Goal: Information Seeking & Learning: Learn about a topic

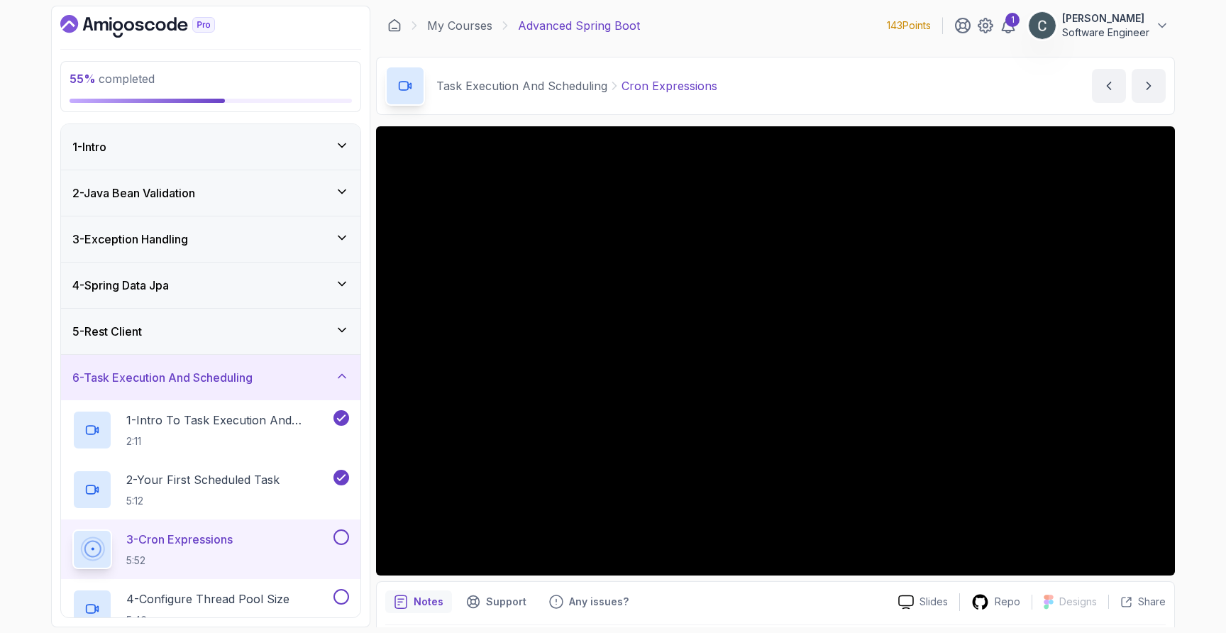
scroll to position [47, 0]
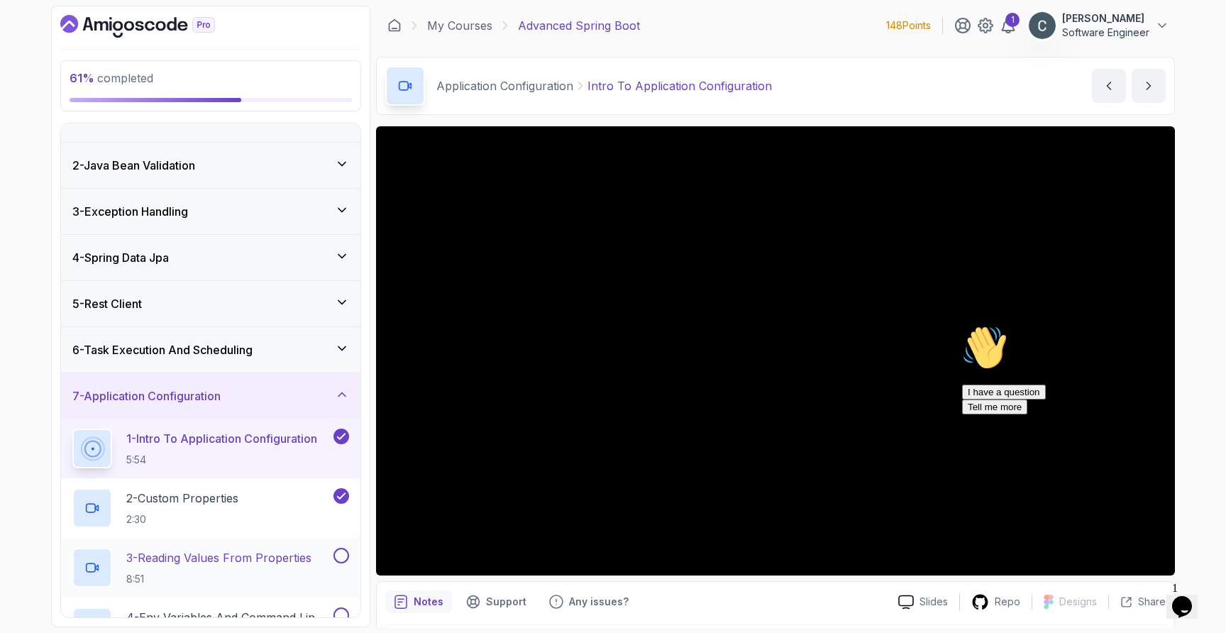
scroll to position [28, 0]
click at [233, 554] on p "3 - Reading Values From Properties" at bounding box center [218, 556] width 185 height 17
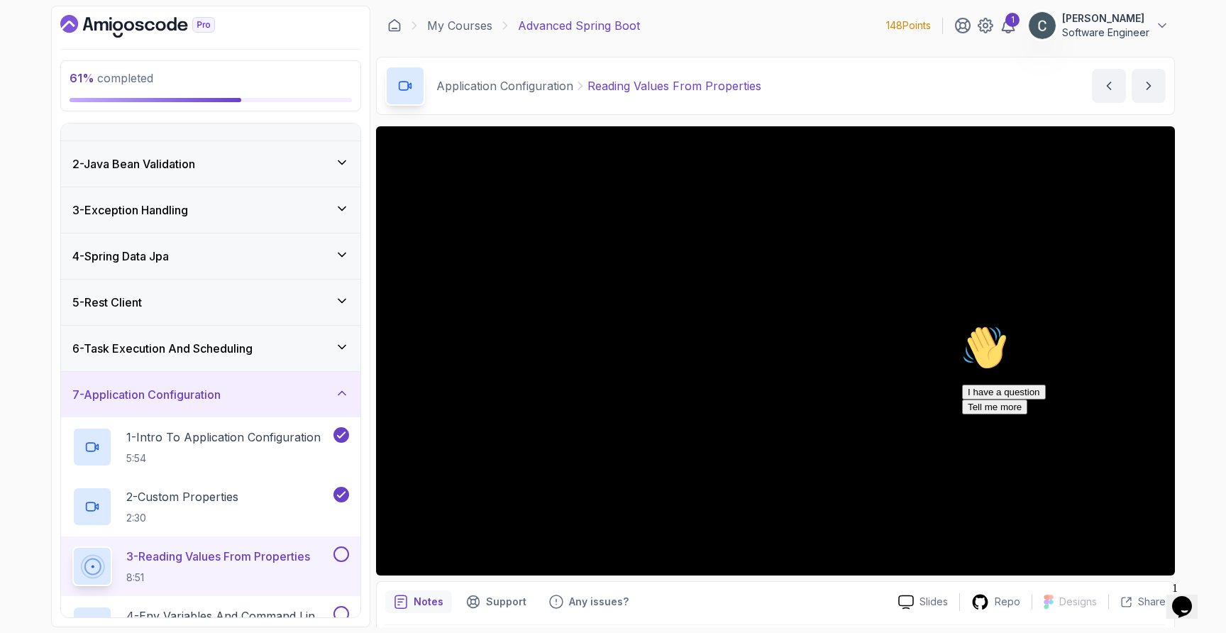
click at [962, 325] on icon "Chat attention grabber" at bounding box center [962, 325] width 0 height 0
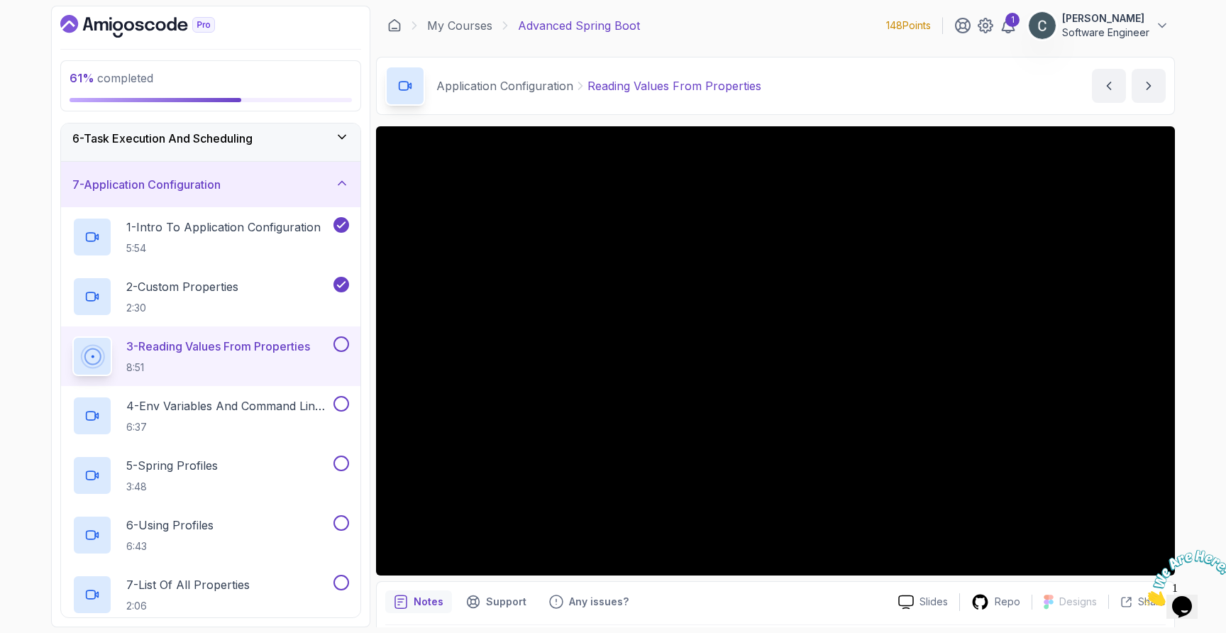
scroll to position [260, 0]
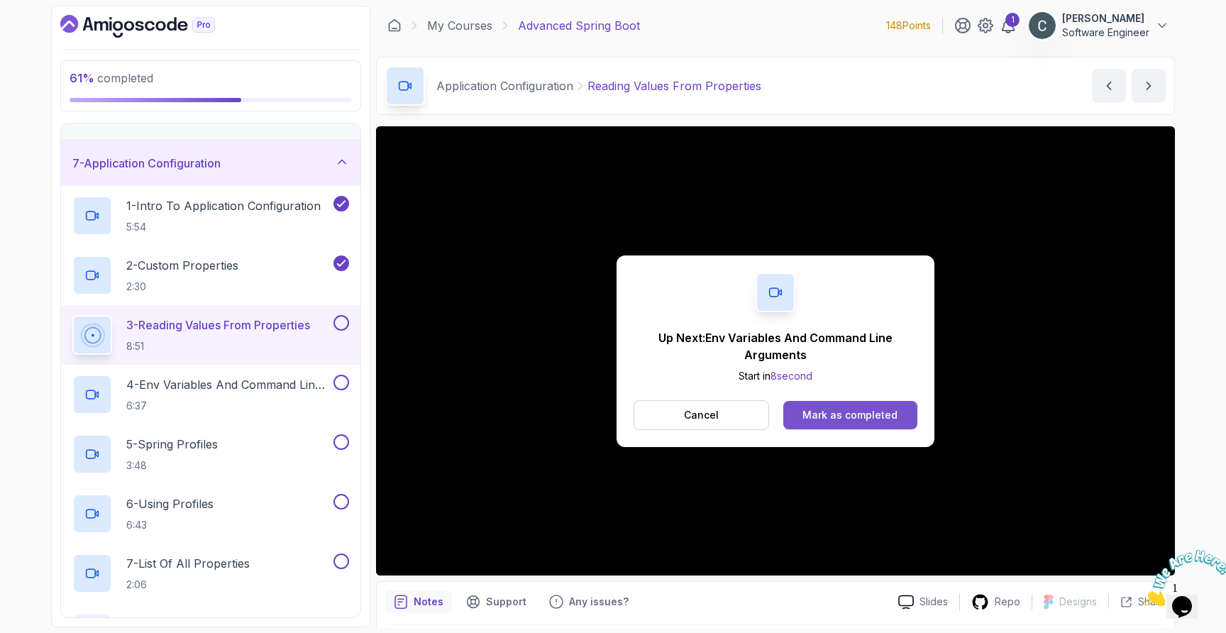
click at [833, 415] on div "Mark as completed" at bounding box center [850, 415] width 95 height 14
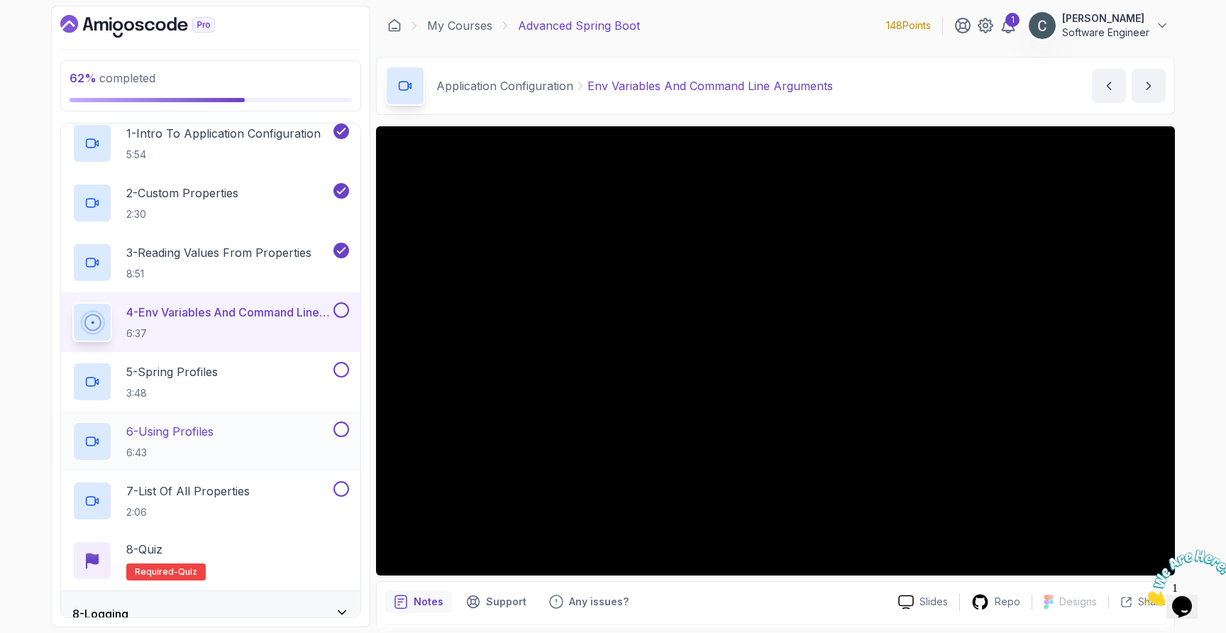
scroll to position [317, 0]
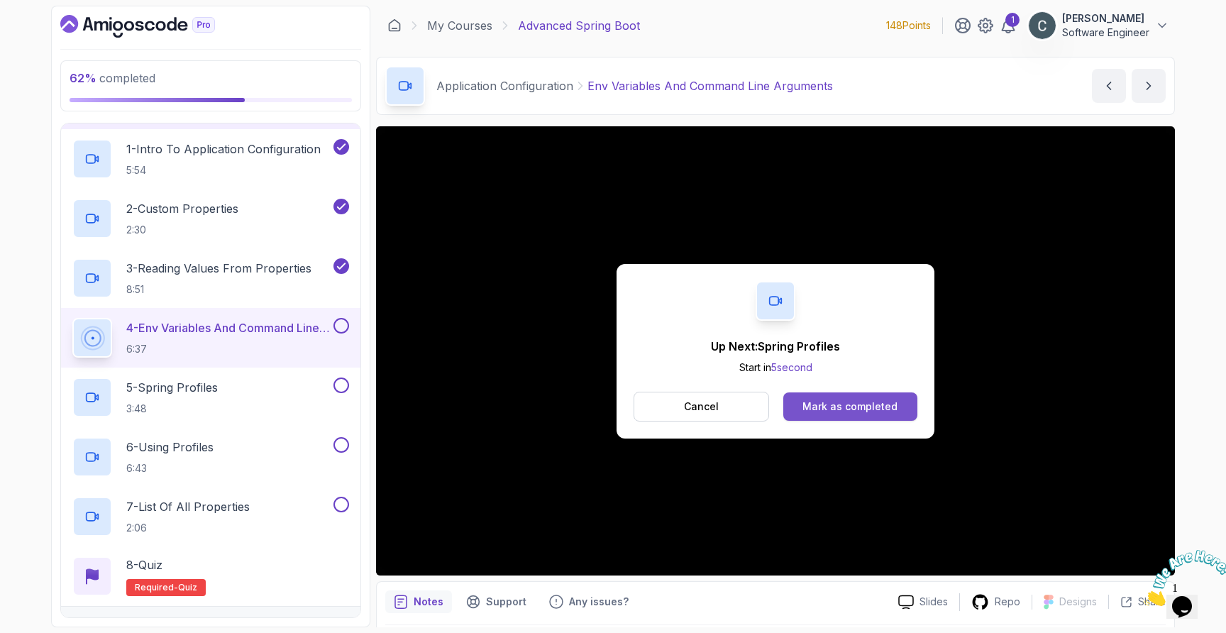
click at [878, 402] on div "Mark as completed" at bounding box center [850, 407] width 95 height 14
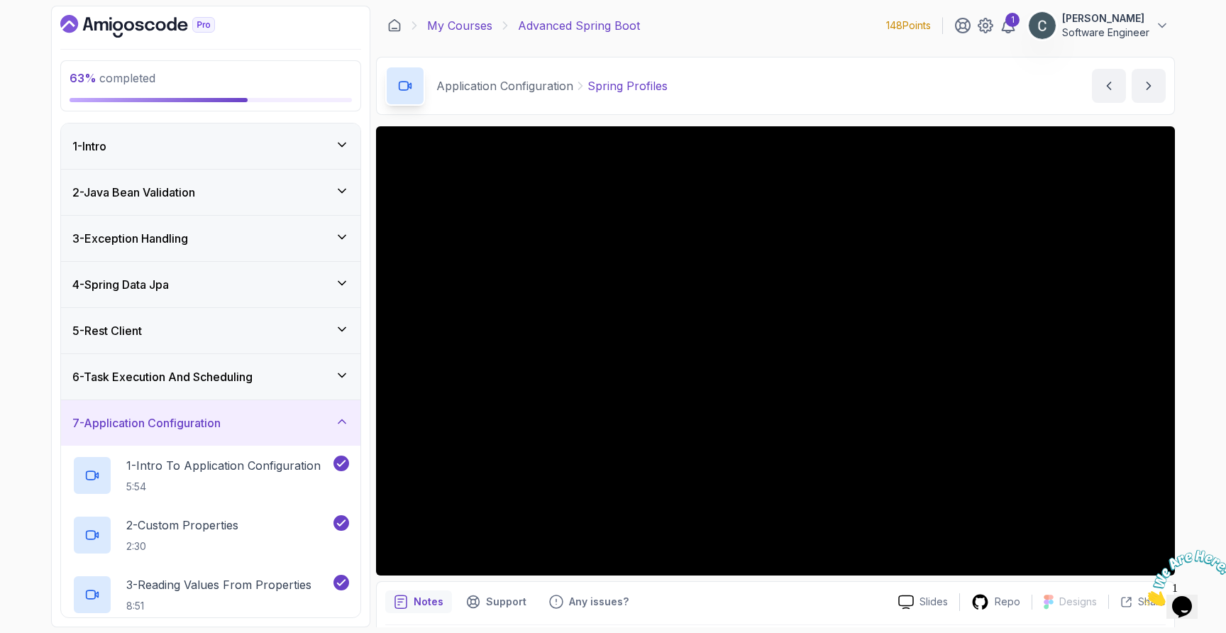
click at [468, 22] on link "My Courses" at bounding box center [459, 25] width 65 height 17
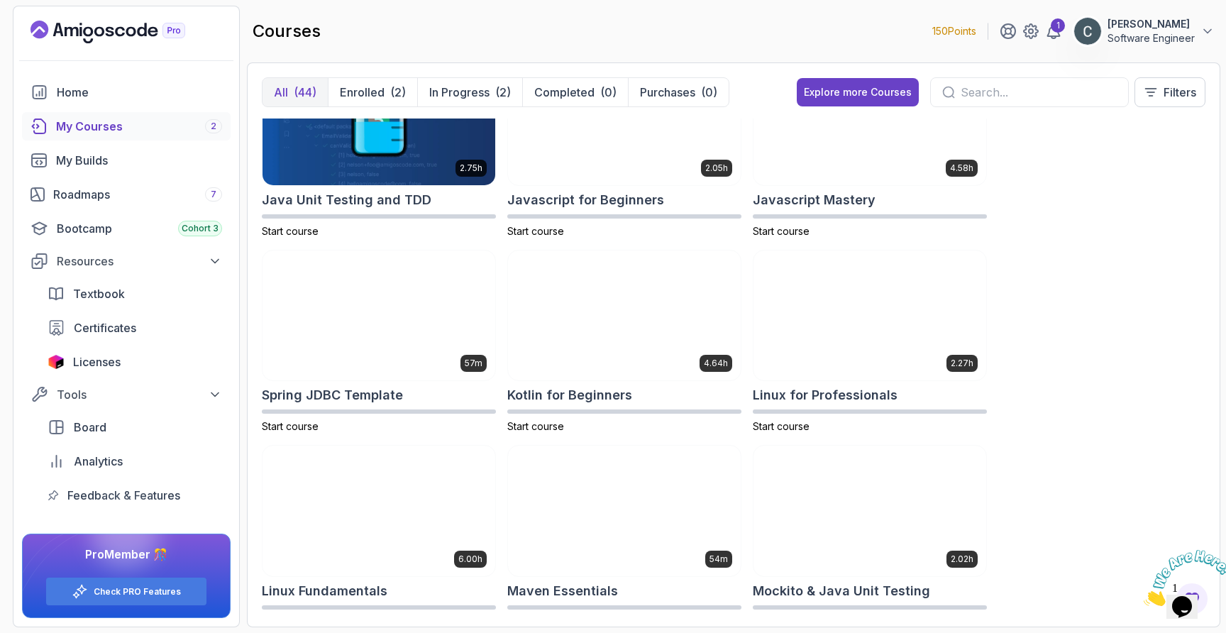
scroll to position [1933, 0]
